Goal: Find specific page/section

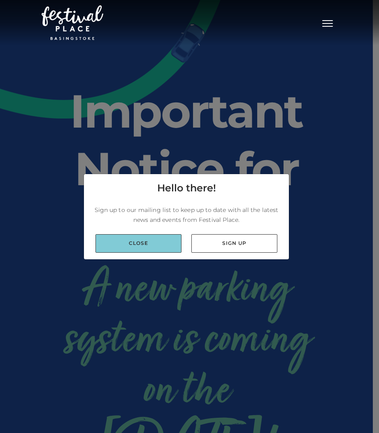
click at [161, 241] on link "Close" at bounding box center [139, 243] width 86 height 19
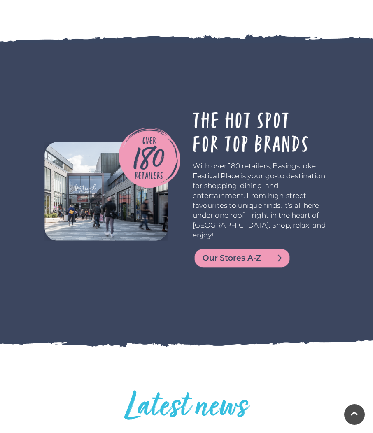
scroll to position [1683, 0]
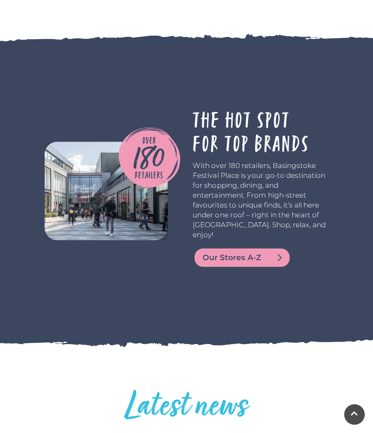
click at [230, 264] on span "Our Stores A-Z" at bounding box center [252, 258] width 99 height 12
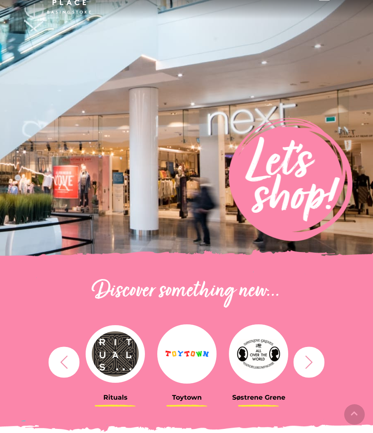
scroll to position [82, 0]
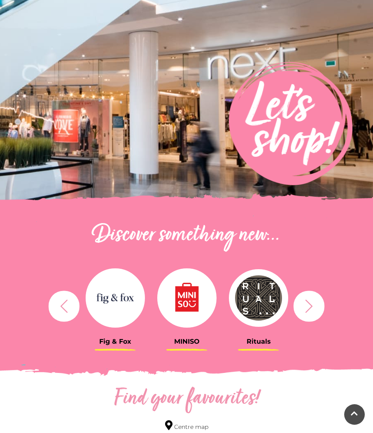
click at [311, 308] on icon "button" at bounding box center [309, 306] width 15 height 15
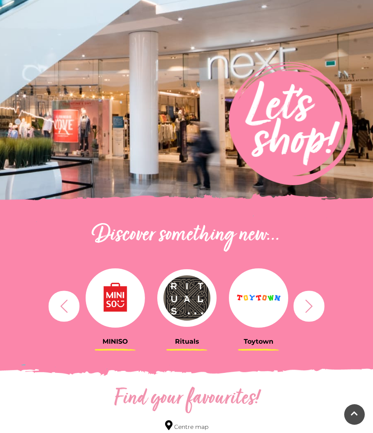
click at [311, 309] on icon "button" at bounding box center [309, 306] width 15 height 15
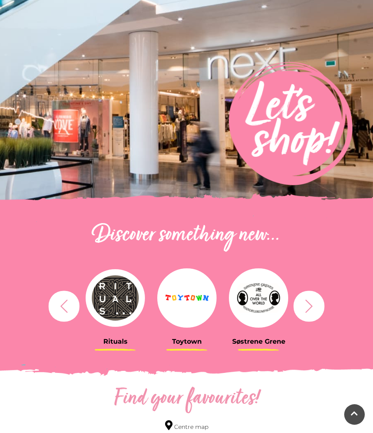
click at [311, 309] on icon "button" at bounding box center [309, 306] width 15 height 15
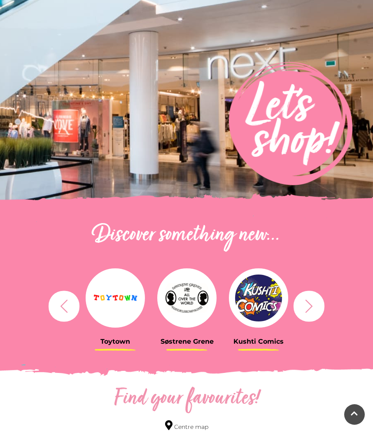
click at [311, 309] on icon "button" at bounding box center [309, 306] width 15 height 15
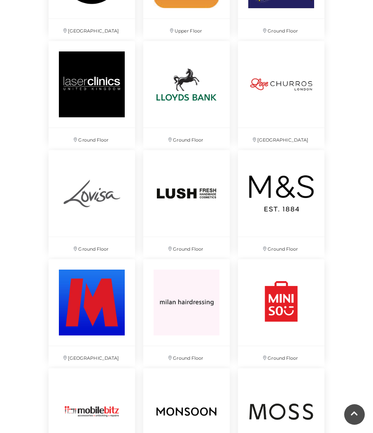
scroll to position [2266, 0]
